Goal: Task Accomplishment & Management: Complete application form

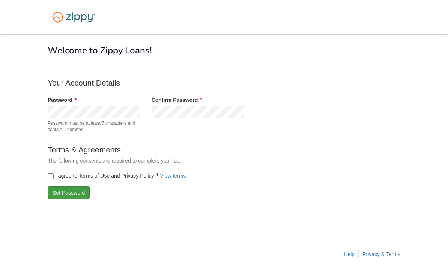
click at [62, 191] on button "Set Password" at bounding box center [69, 192] width 42 height 13
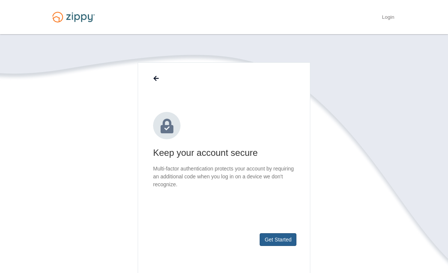
click at [281, 236] on button "Get Started" at bounding box center [278, 239] width 37 height 13
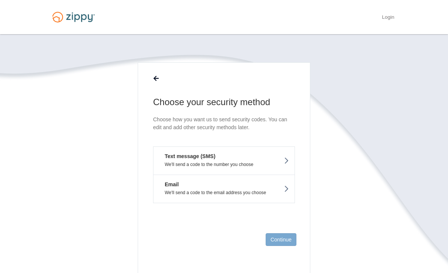
click at [274, 166] on p "We'll send a code to the number you choose" at bounding box center [224, 164] width 130 height 5
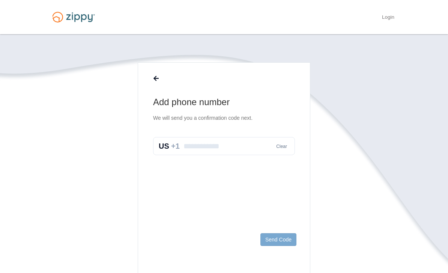
click at [231, 145] on input "text" at bounding box center [224, 146] width 142 height 18
type input "**********"
click at [283, 239] on button "Send Code" at bounding box center [279, 239] width 36 height 13
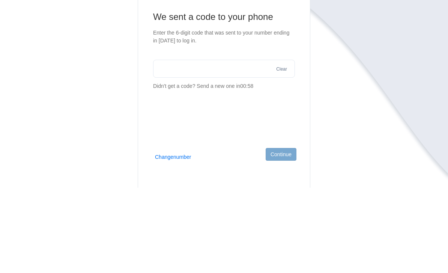
click at [237, 155] on section "We sent a code to your phone Enter the 6-digit code that was sent to your numbe…" at bounding box center [224, 123] width 142 height 103
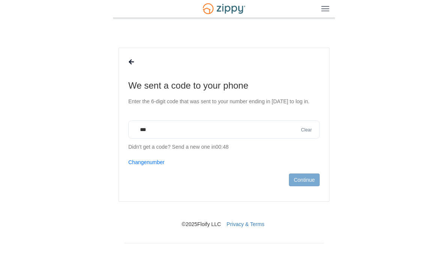
scroll to position [72, 0]
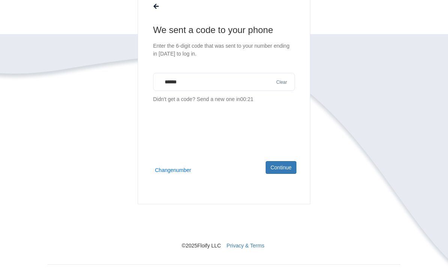
type input "******"
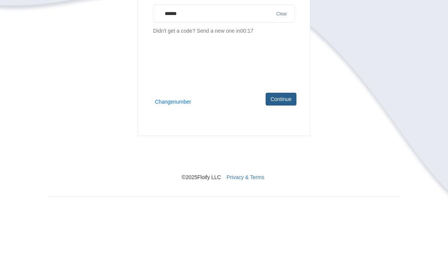
click at [282, 161] on button "Continue" at bounding box center [281, 167] width 31 height 13
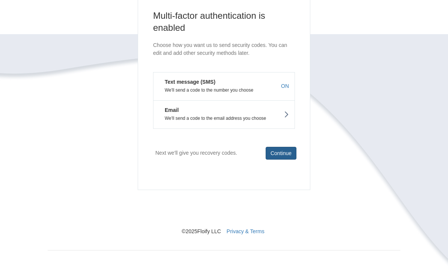
click at [286, 154] on button "Continue" at bounding box center [281, 153] width 31 height 13
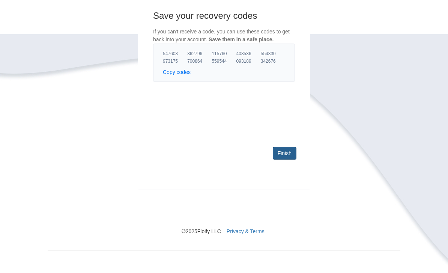
click at [288, 153] on link "Finish" at bounding box center [285, 153] width 24 height 13
